Goal: Contribute content

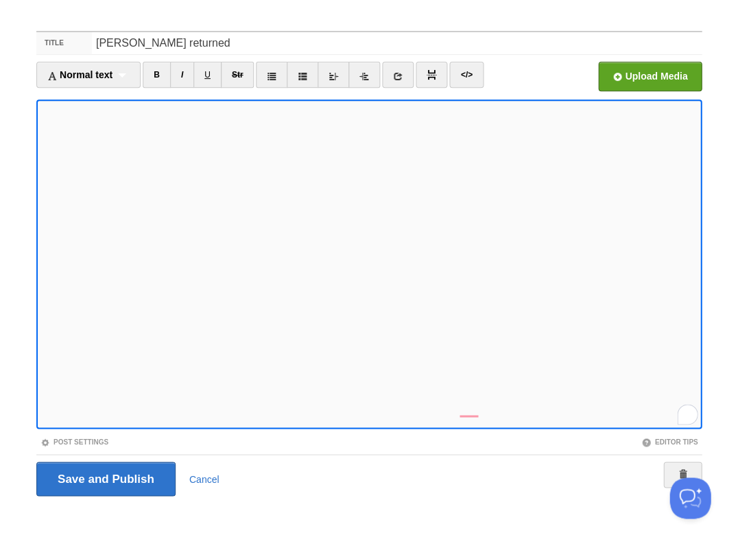
scroll to position [33, 0]
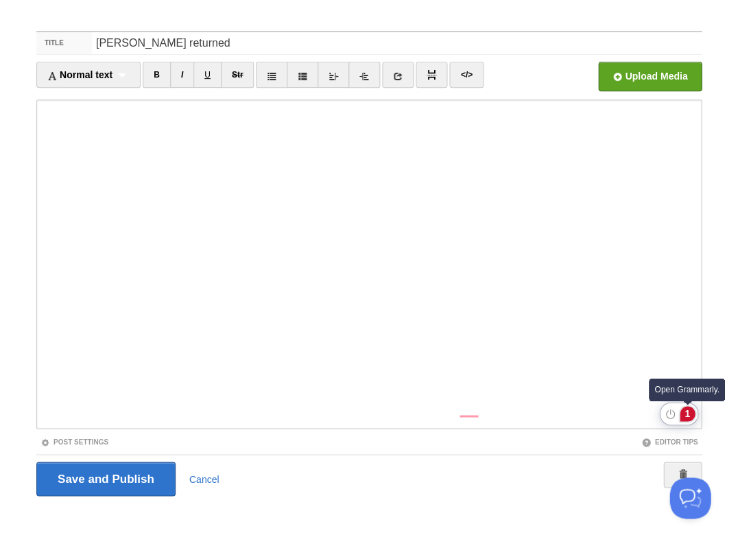
click at [691, 414] on div "1" at bounding box center [687, 413] width 15 height 15
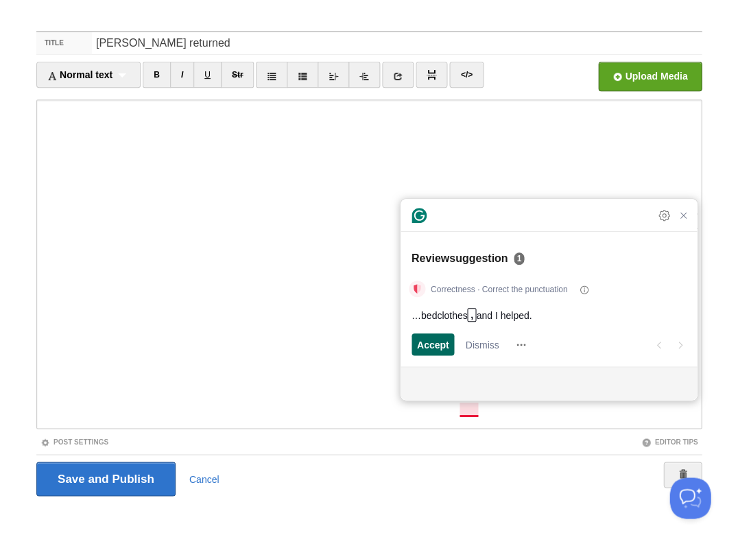
click at [431, 346] on span "Accept" at bounding box center [433, 344] width 32 height 14
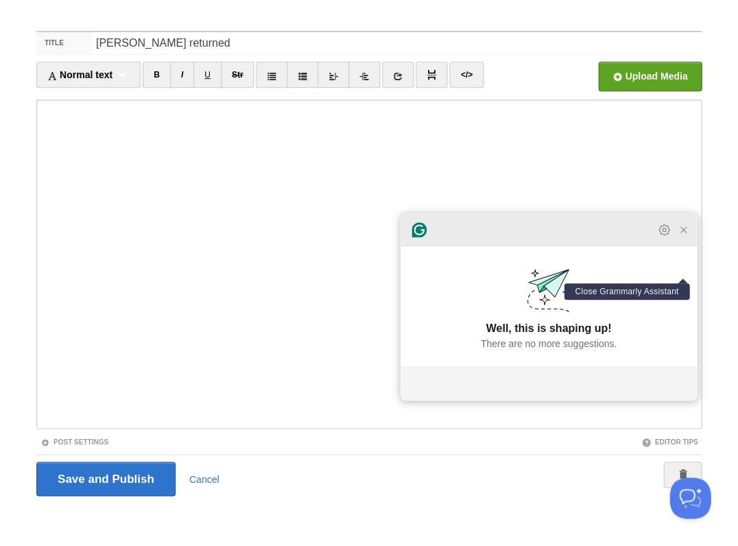
click at [683, 232] on icon "Close Grammarly Assistant" at bounding box center [682, 229] width 5 height 5
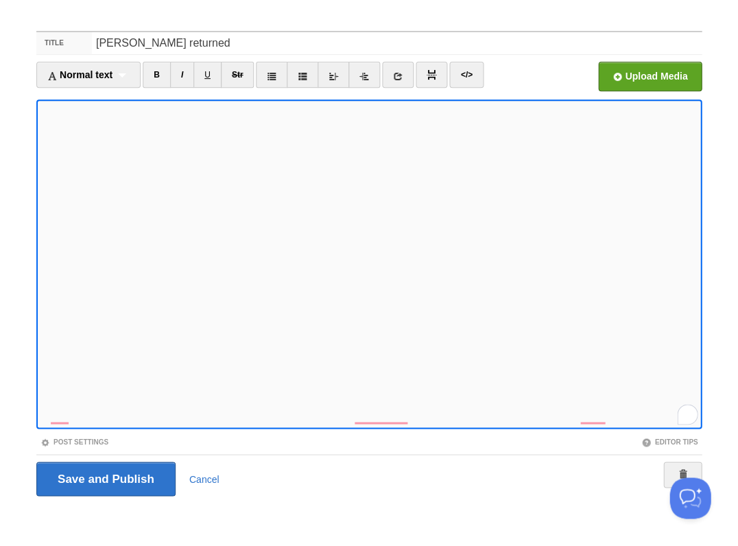
scroll to position [674, 0]
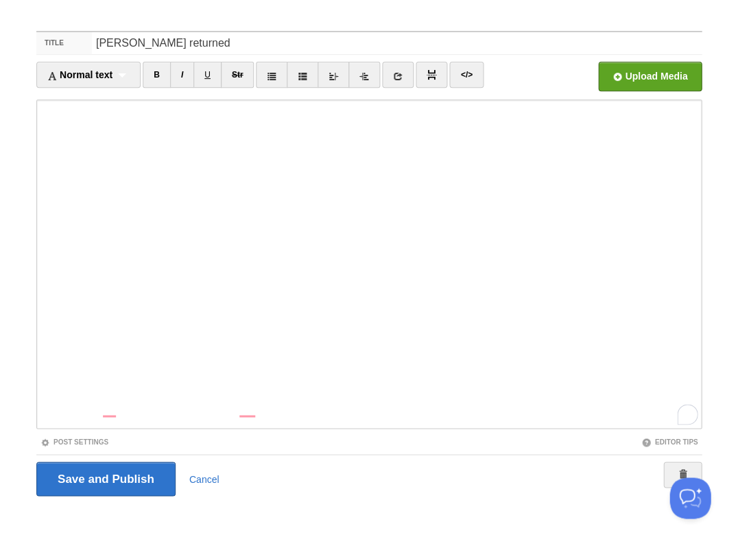
scroll to position [724, 0]
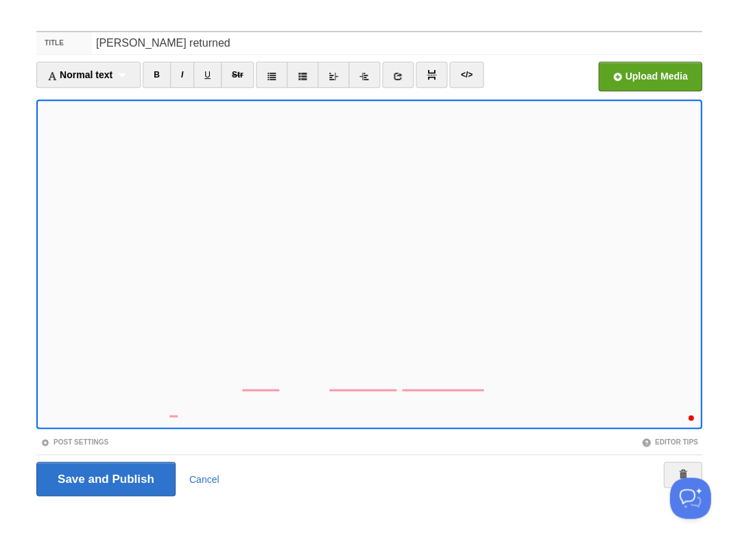
scroll to position [788, 0]
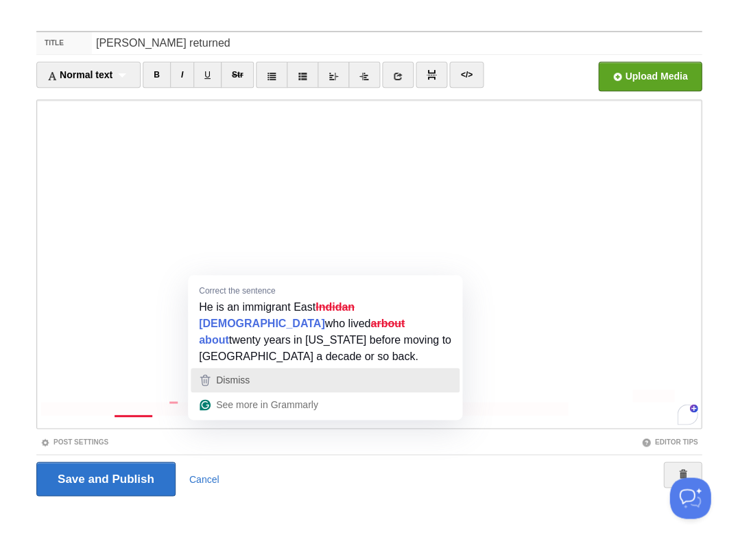
click at [281, 370] on div "Dismiss" at bounding box center [325, 380] width 256 height 21
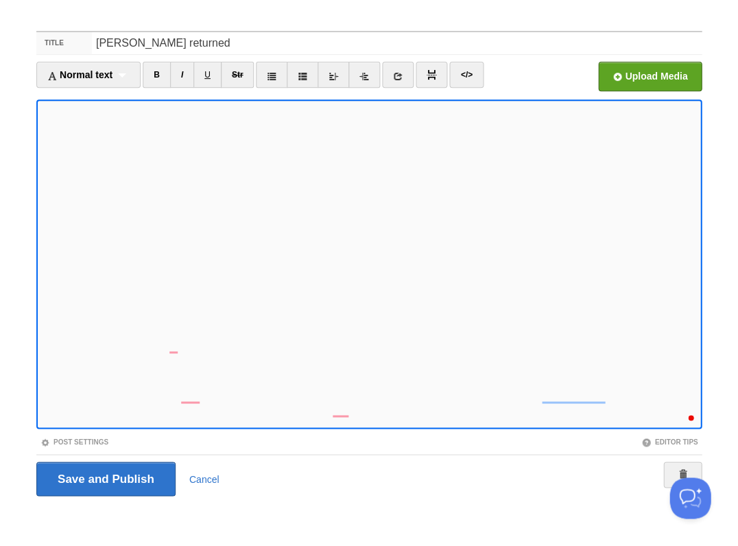
scroll to position [851, 0]
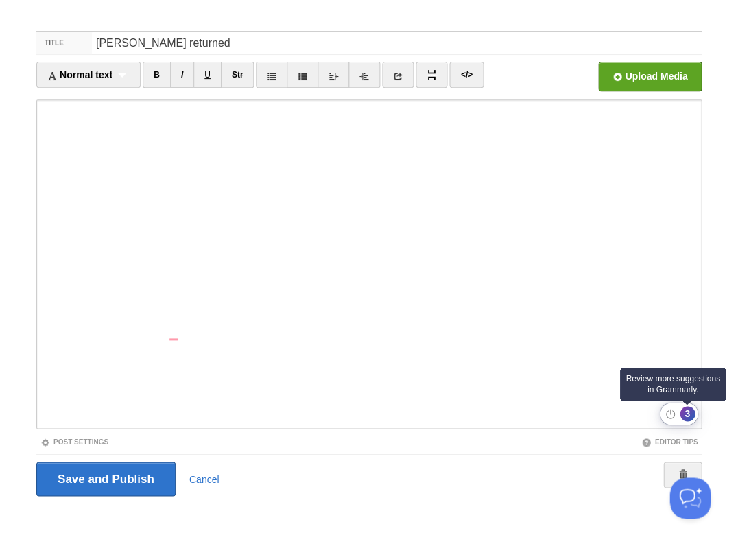
click at [693, 416] on div "3" at bounding box center [687, 413] width 15 height 15
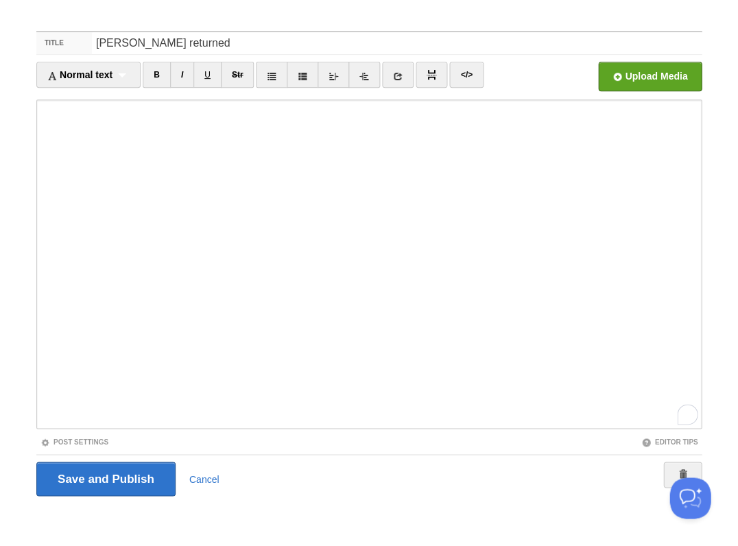
scroll to position [902, 0]
click at [104, 477] on input "Save and Publish" at bounding box center [105, 478] width 139 height 34
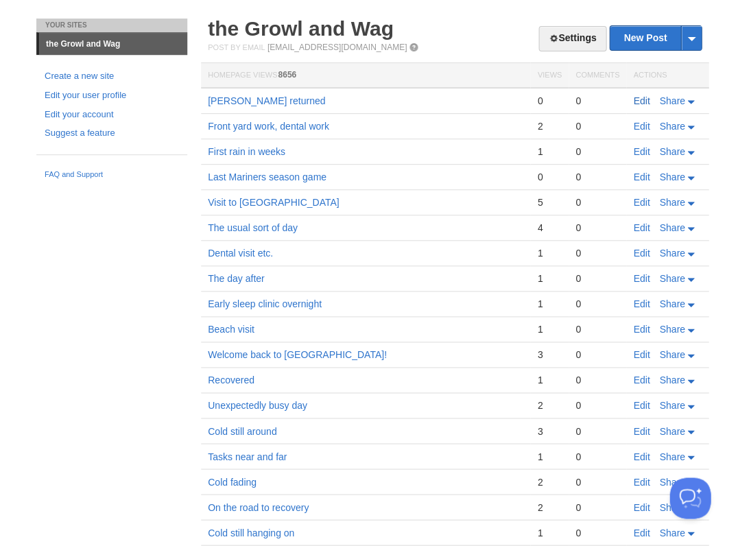
click at [643, 99] on link "Edit" at bounding box center [641, 100] width 16 height 11
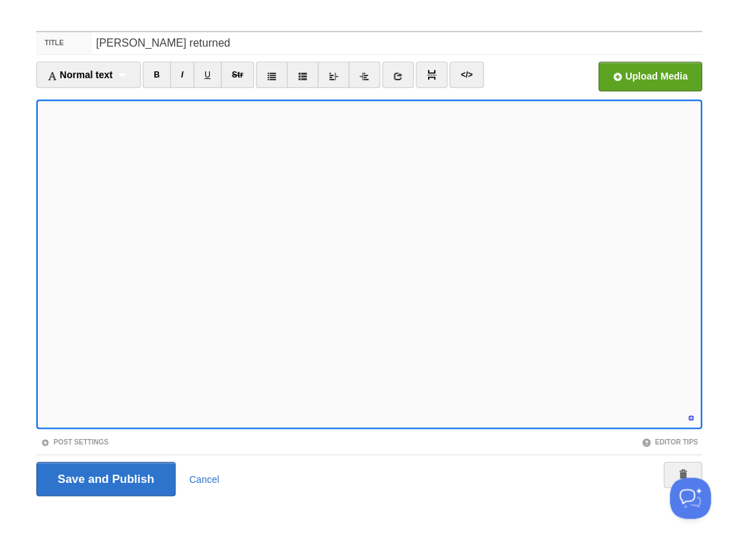
scroll to position [915, 0]
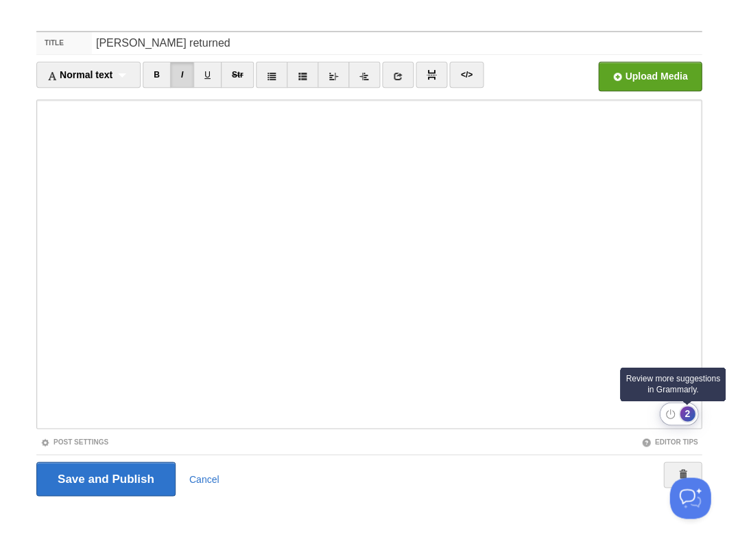
click at [688, 413] on div "2" at bounding box center [687, 413] width 15 height 15
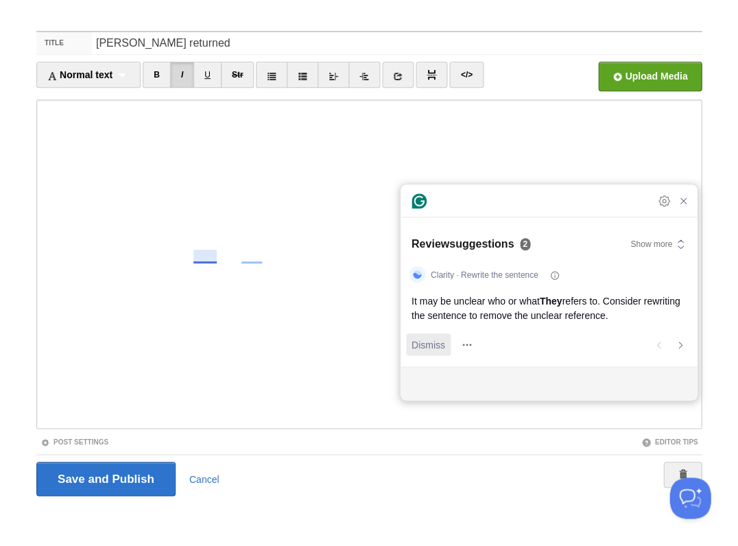
click at [433, 343] on span "Dismiss" at bounding box center [428, 344] width 34 height 14
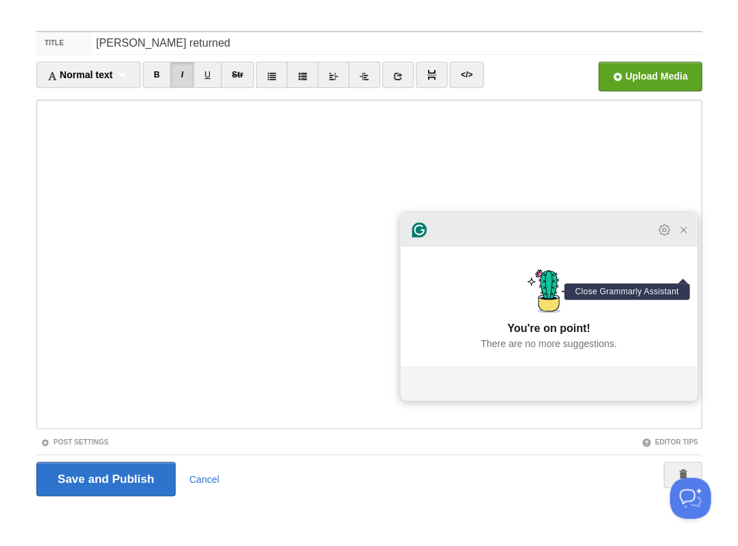
click at [684, 235] on icon "Close Grammarly Assistant" at bounding box center [683, 229] width 11 height 11
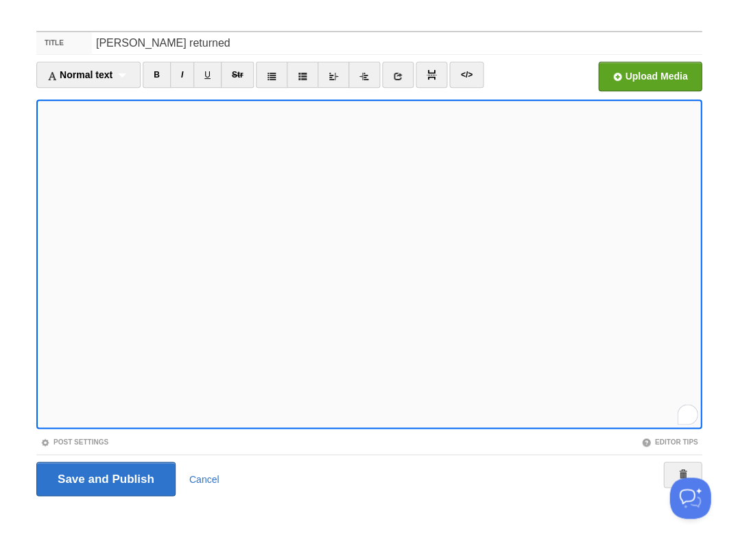
scroll to position [915, 0]
click at [104, 477] on input "Save and Publish" at bounding box center [105, 478] width 139 height 34
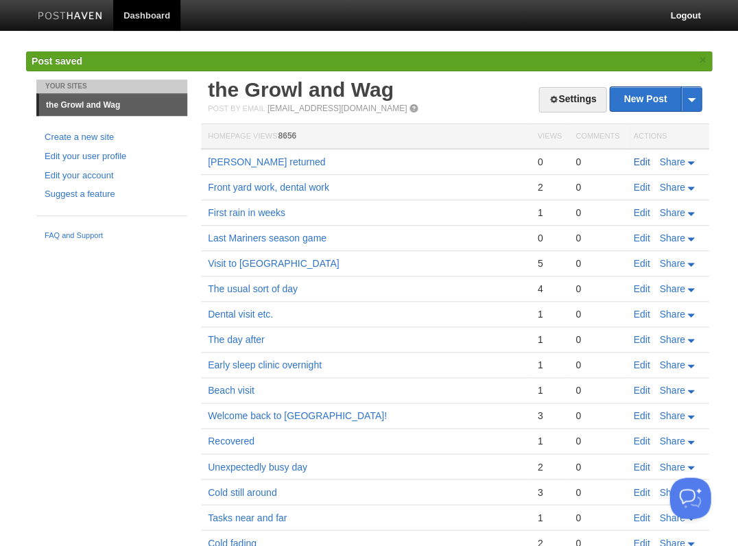
click at [637, 160] on link "Edit" at bounding box center [641, 161] width 16 height 11
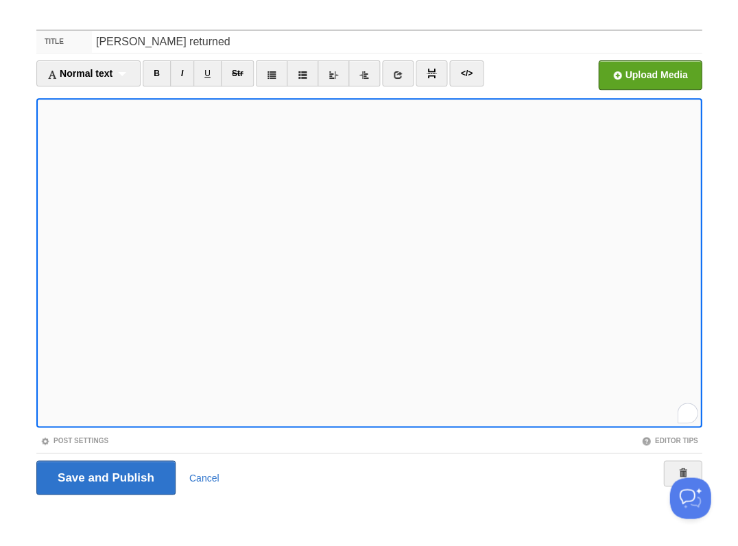
scroll to position [33, 0]
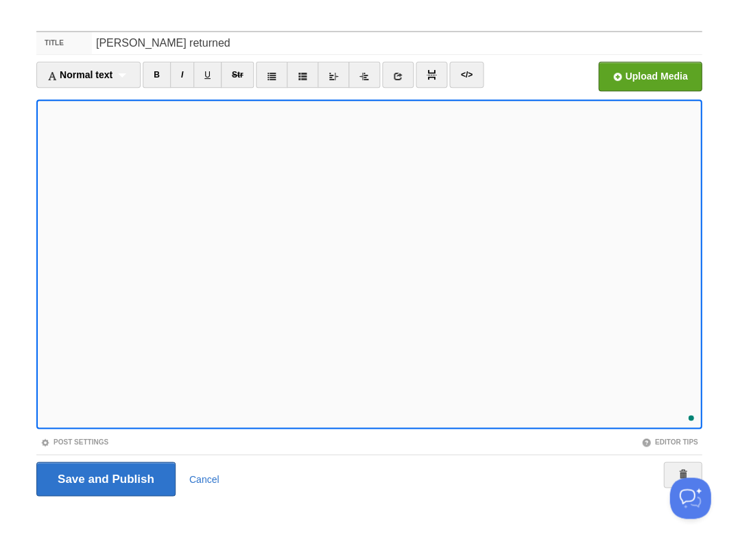
scroll to position [928, 0]
